Goal: Task Accomplishment & Management: Complete application form

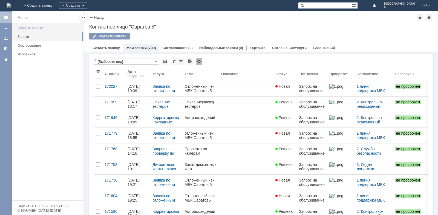
click at [23, 26] on div "Создать заявку" at bounding box center [49, 28] width 62 height 4
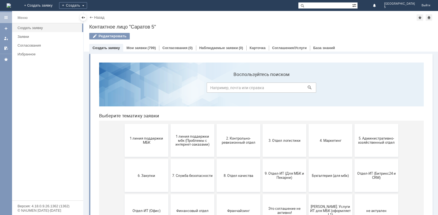
click at [148, 137] on span "1 линия поддержки МБК" at bounding box center [146, 140] width 41 height 8
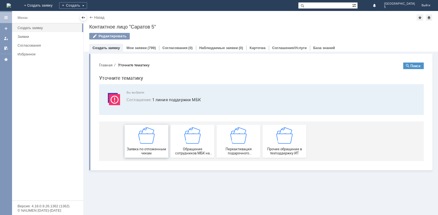
click at [150, 141] on img at bounding box center [146, 135] width 16 height 16
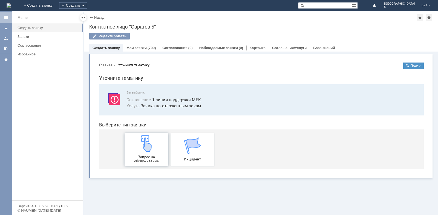
click at [146, 144] on img at bounding box center [146, 143] width 16 height 16
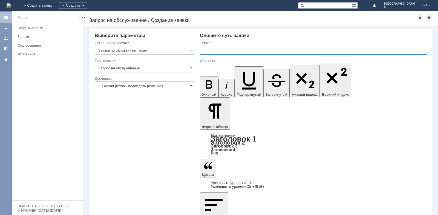
click at [214, 47] on input "text" at bounding box center [313, 50] width 227 height 9
type input "Отложенные чеки МБК Саратов 5"
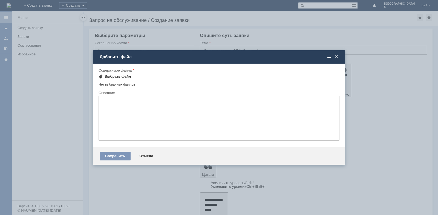
click at [127, 76] on div "Выбрать файл" at bounding box center [118, 76] width 27 height 4
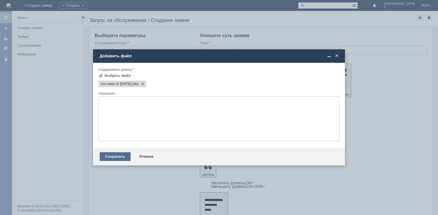
click at [108, 154] on div "Сохранить" at bounding box center [115, 156] width 31 height 9
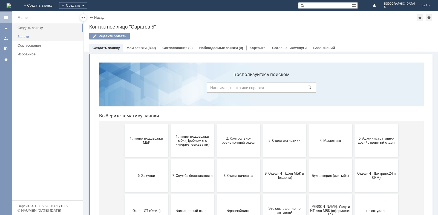
click at [25, 38] on div "Заявки" at bounding box center [49, 36] width 62 height 4
